Goal: Information Seeking & Learning: Learn about a topic

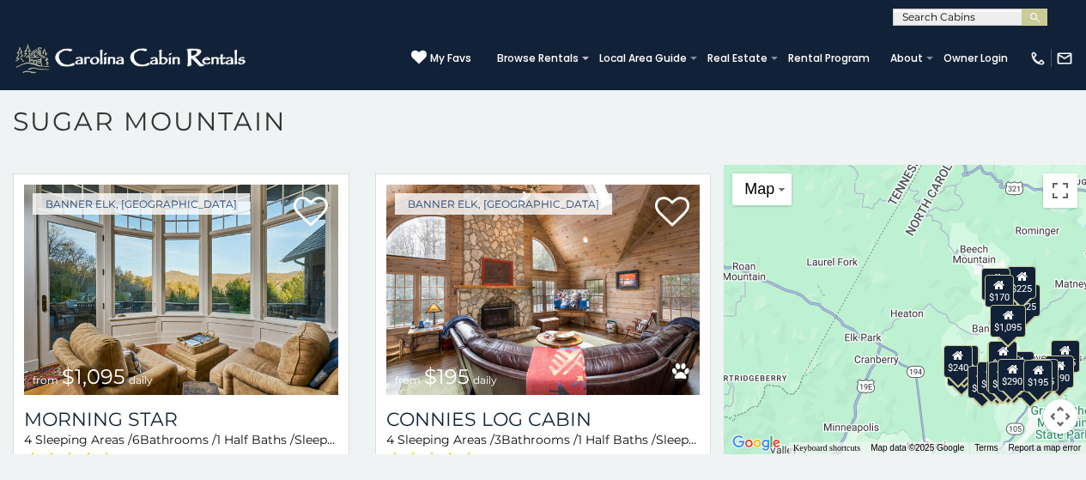
scroll to position [42, 0]
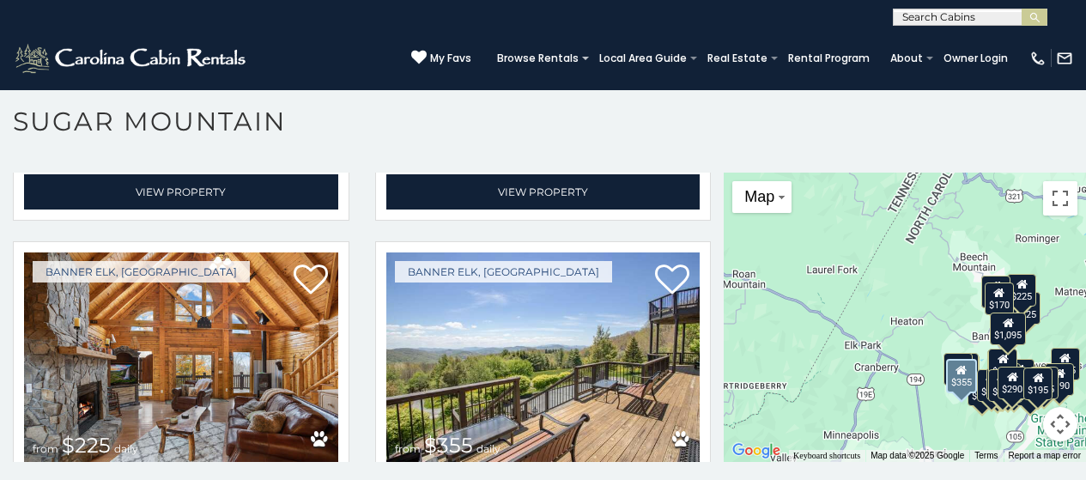
click at [603, 283] on img at bounding box center [543, 357] width 314 height 210
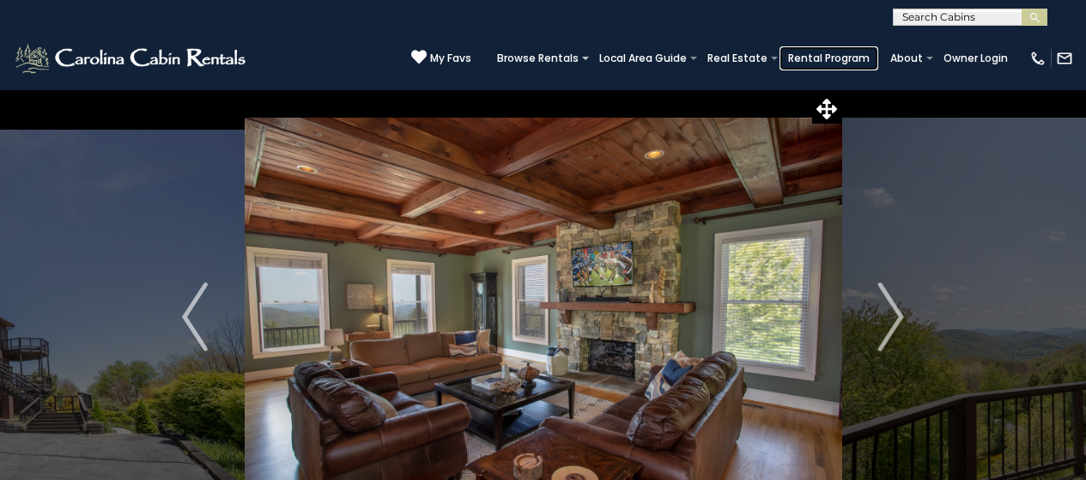
click at [820, 68] on link "Rental Program" at bounding box center [829, 58] width 99 height 24
